Goal: Task Accomplishment & Management: Manage account settings

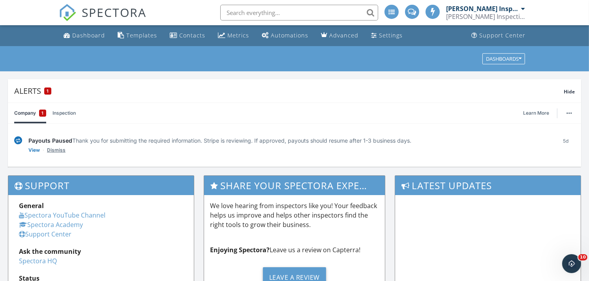
click at [58, 147] on link "Dismiss" at bounding box center [56, 150] width 19 height 8
click at [64, 114] on link "Inspection" at bounding box center [63, 113] width 23 height 21
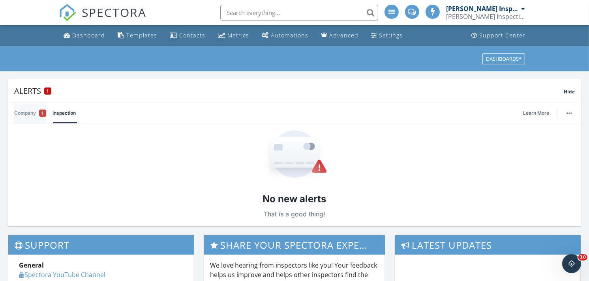
click at [32, 115] on link "Company 1" at bounding box center [30, 113] width 32 height 21
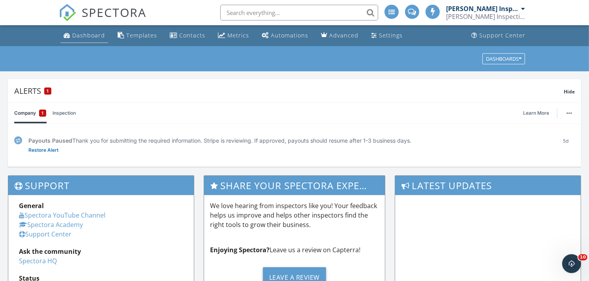
click at [87, 42] on link "Dashboard" at bounding box center [84, 35] width 48 height 15
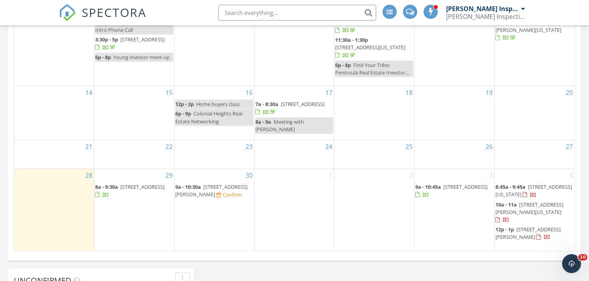
scroll to position [441, 0]
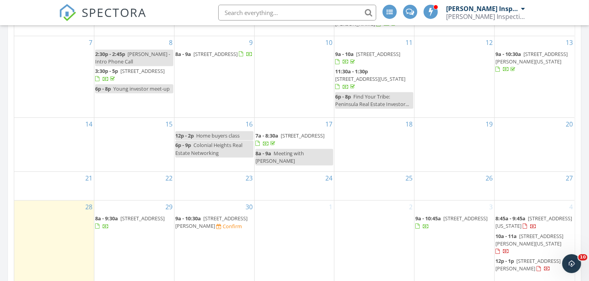
drag, startPoint x: 219, startPoint y: 217, endPoint x: 222, endPoint y: 227, distance: 10.2
click at [223, 227] on div "Confirm" at bounding box center [232, 226] width 19 height 6
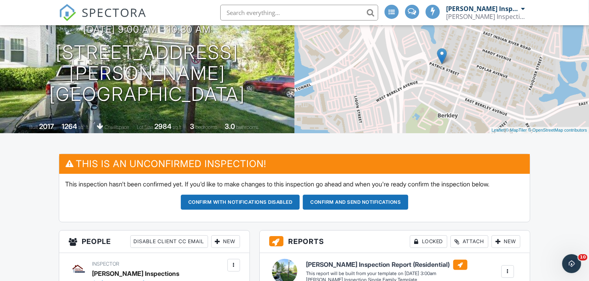
scroll to position [114, 0]
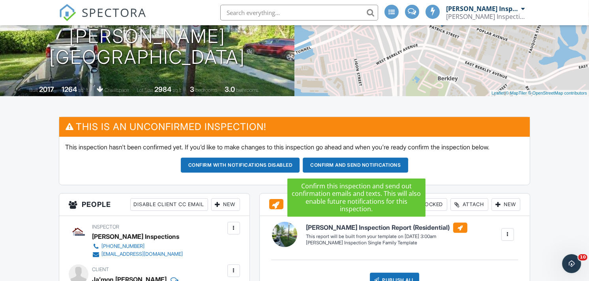
click at [357, 161] on button "Confirm and send notifications" at bounding box center [355, 165] width 105 height 15
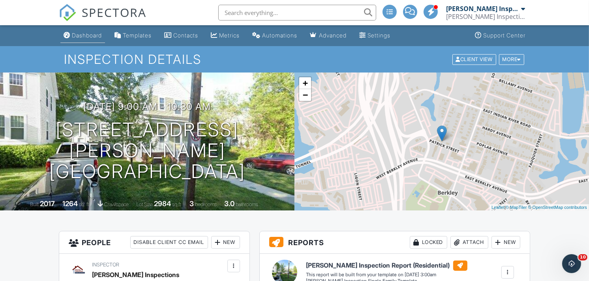
click at [73, 33] on div "Dashboard" at bounding box center [87, 35] width 30 height 7
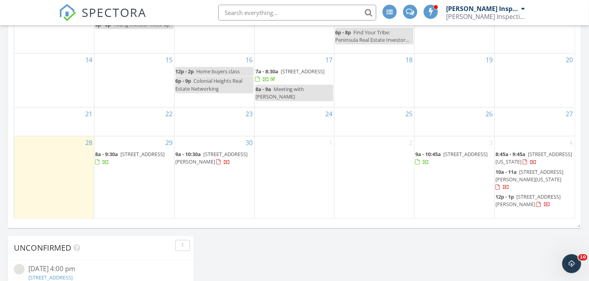
scroll to position [508, 0]
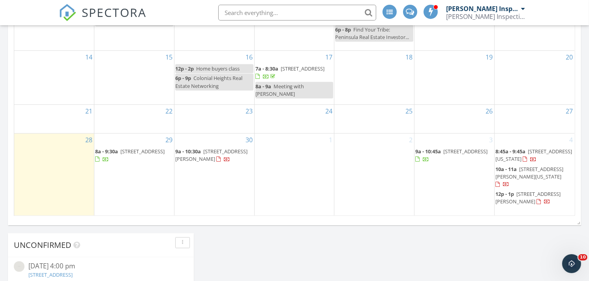
click at [117, 152] on span "8a - 9:30a" at bounding box center [106, 151] width 23 height 7
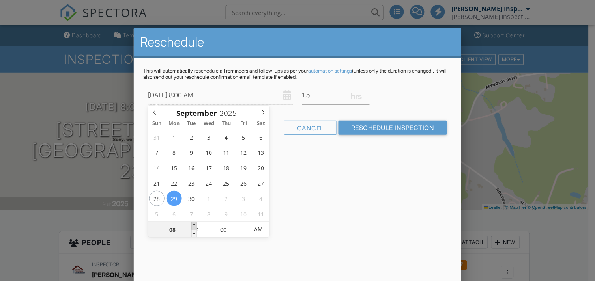
click at [194, 225] on span at bounding box center [194, 226] width 6 height 8
type input "09/29/2025 10:00 AM"
type input "10"
type input "09/29/2025 11:00 AM"
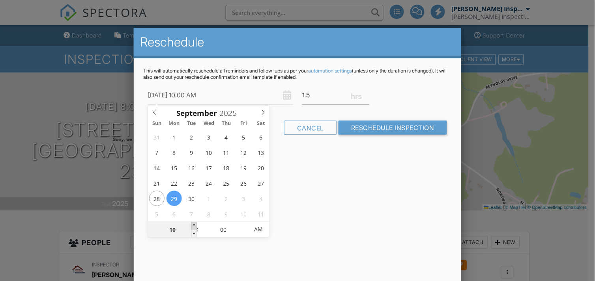
type input "11"
click at [194, 225] on span at bounding box center [194, 226] width 6 height 8
type input "09/29/2025 12:00 PM"
type input "12"
click at [194, 225] on span at bounding box center [194, 226] width 6 height 8
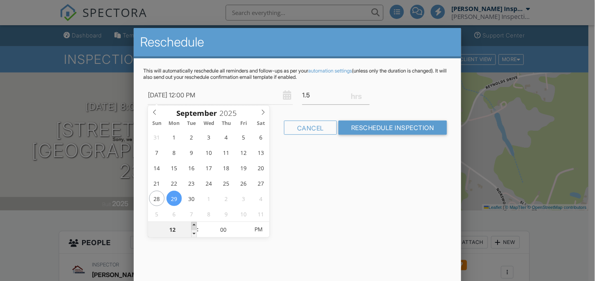
type input "[DATE] 1:00 PM"
type input "01"
click at [194, 225] on span at bounding box center [194, 226] width 6 height 8
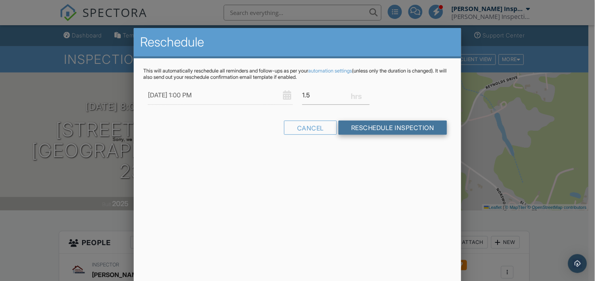
click at [409, 125] on input "Reschedule Inspection" at bounding box center [393, 128] width 109 height 14
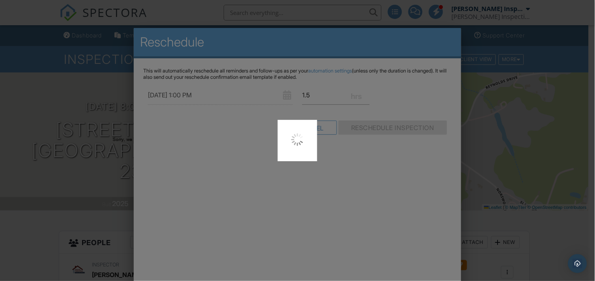
drag, startPoint x: 409, startPoint y: 125, endPoint x: 316, endPoint y: 117, distance: 93.1
click at [316, 117] on div at bounding box center [297, 140] width 595 height 281
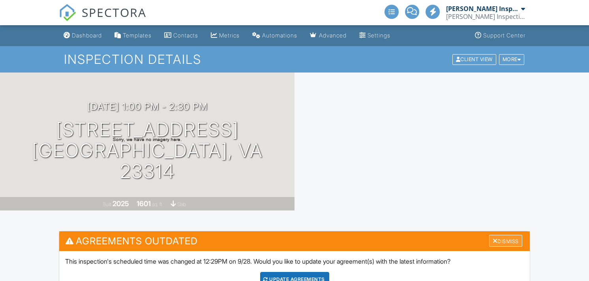
click at [499, 237] on div "Dismiss" at bounding box center [505, 241] width 33 height 12
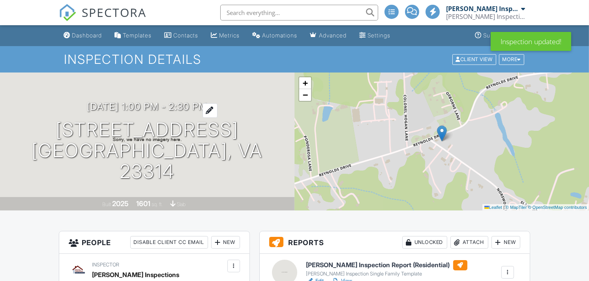
click at [197, 112] on h3 "[DATE] 1:00 pm - 2:30 pm" at bounding box center [147, 106] width 120 height 11
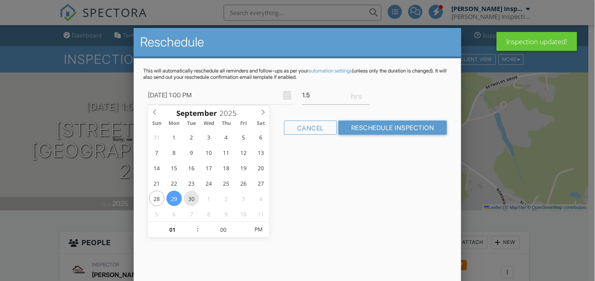
type input "[DATE] 1:00 PM"
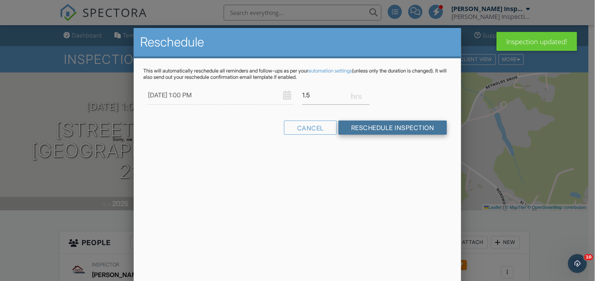
click at [412, 129] on input "Reschedule Inspection" at bounding box center [393, 128] width 109 height 14
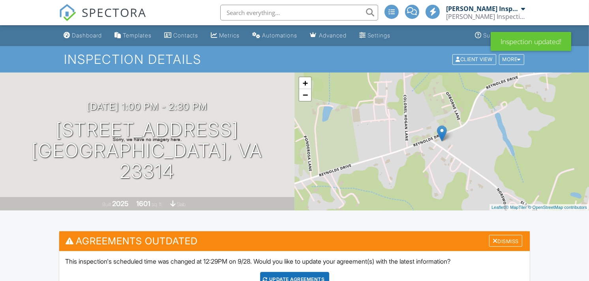
drag, startPoint x: 507, startPoint y: 244, endPoint x: 311, endPoint y: 274, distance: 198.9
click at [311, 274] on div "Agreements Outdated Dismiss This inspection's scheduled time was changed at 12:…" at bounding box center [294, 268] width 471 height 75
click at [501, 241] on div "Dismiss" at bounding box center [505, 241] width 33 height 12
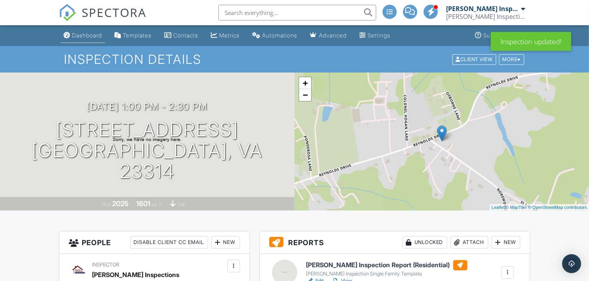
click at [78, 44] on li "Dashboard" at bounding box center [83, 35] width 48 height 21
